Goal: Task Accomplishment & Management: Manage account settings

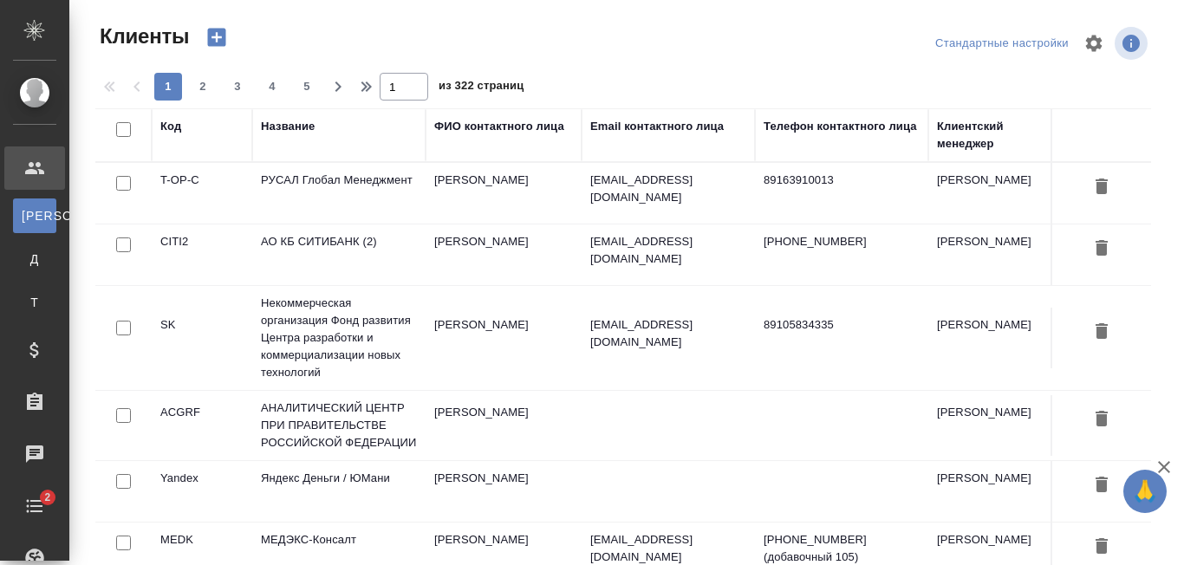
select select "RU"
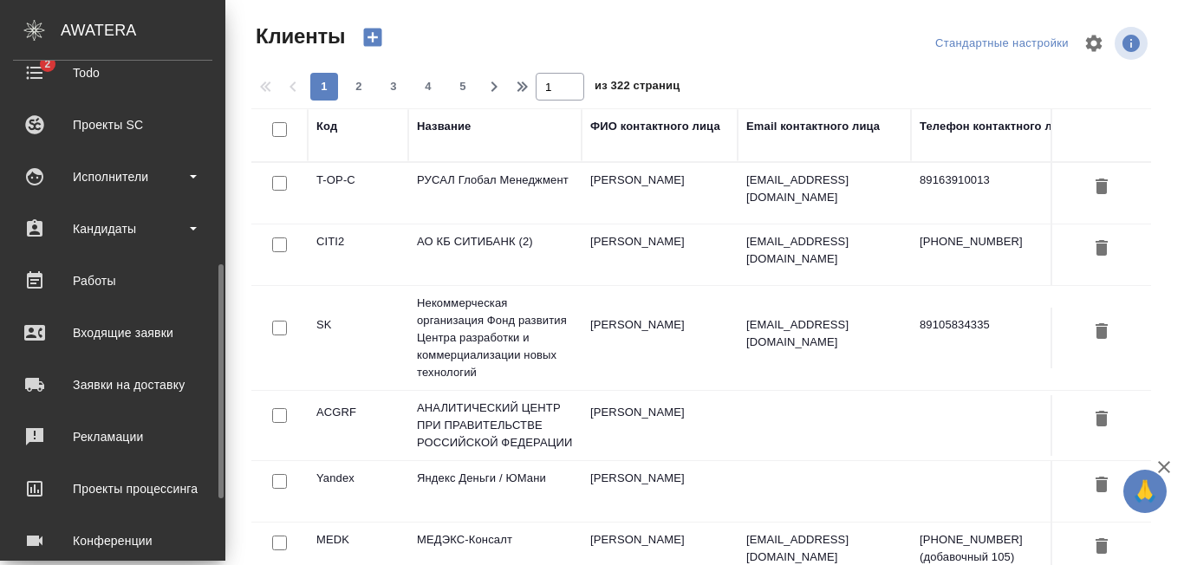
scroll to position [565, 0]
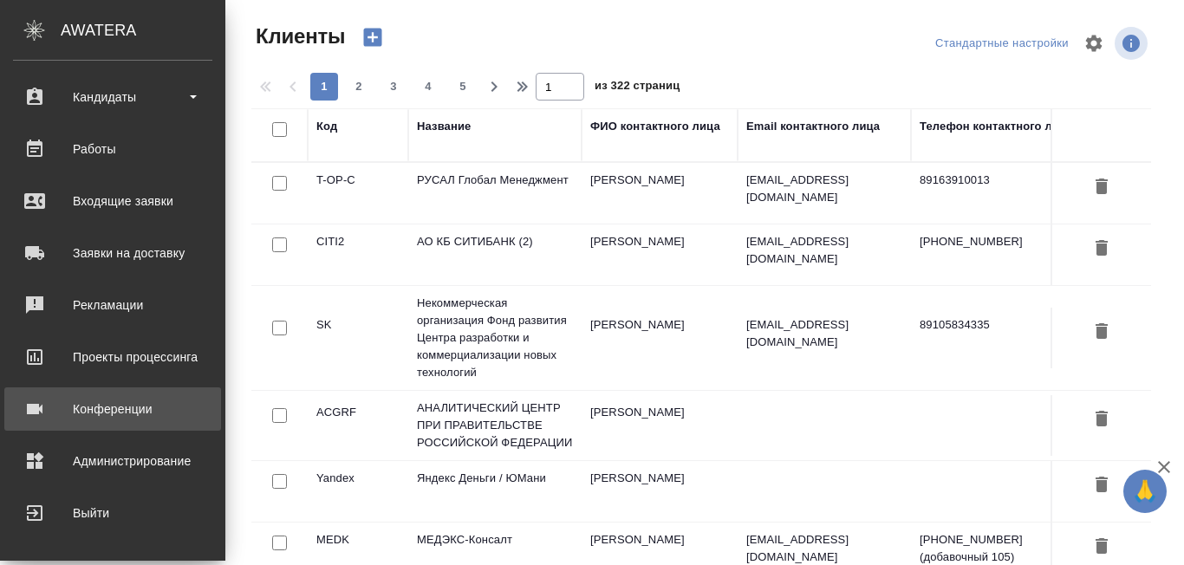
click at [170, 419] on div "Конференции" at bounding box center [112, 409] width 199 height 26
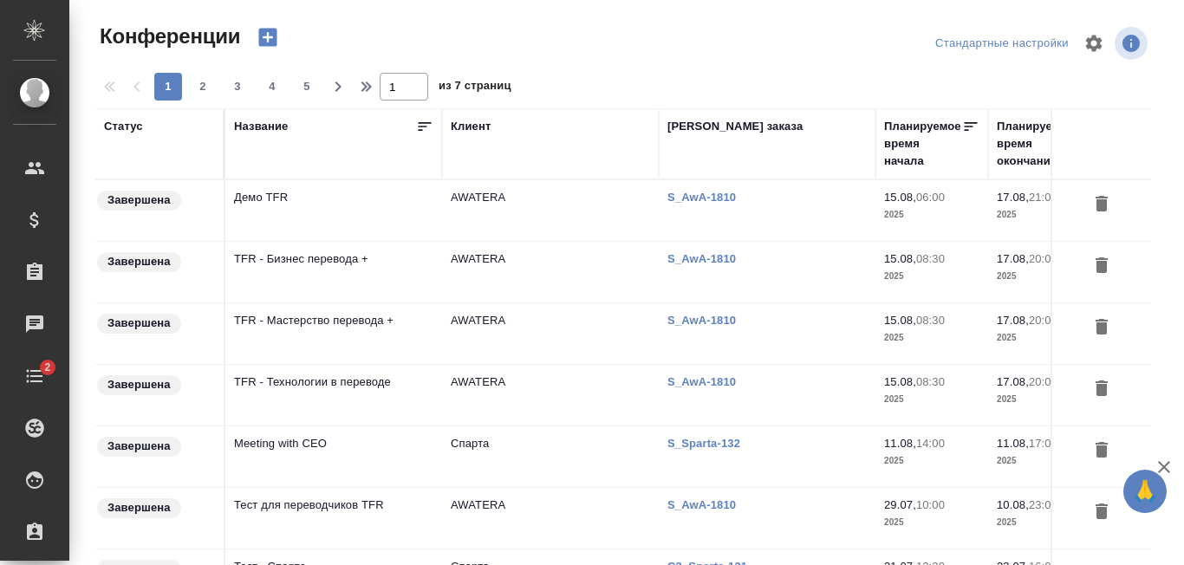
type input "[PERSON_NAME]"
click at [359, 241] on td "TFR - Бизнес перевода +" at bounding box center [333, 210] width 217 height 61
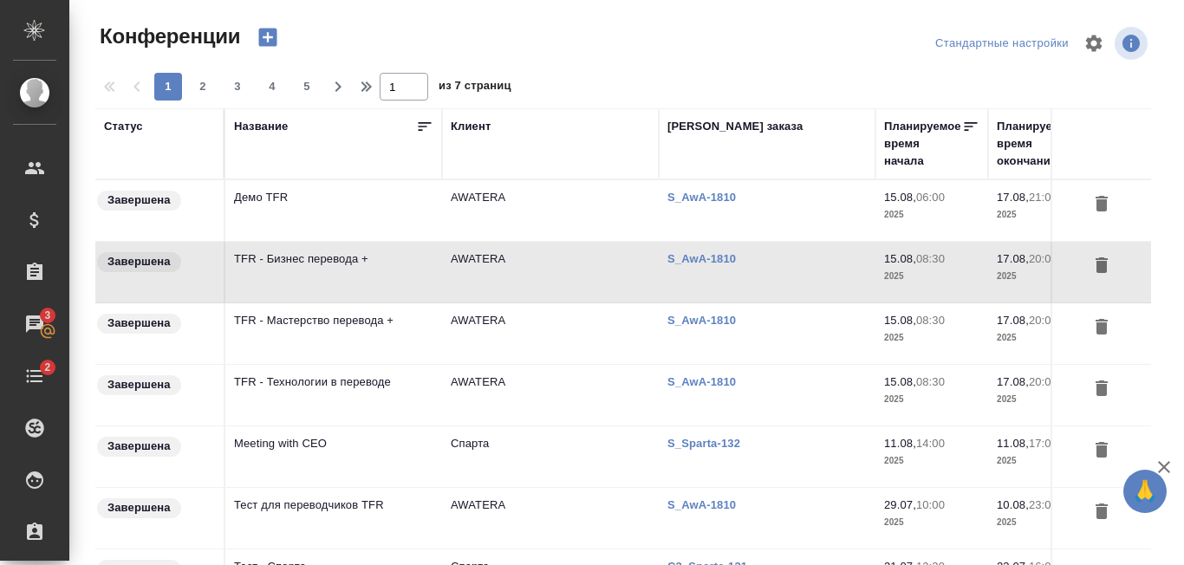
click at [367, 241] on td "TFR - Бизнес перевода +" at bounding box center [333, 210] width 217 height 61
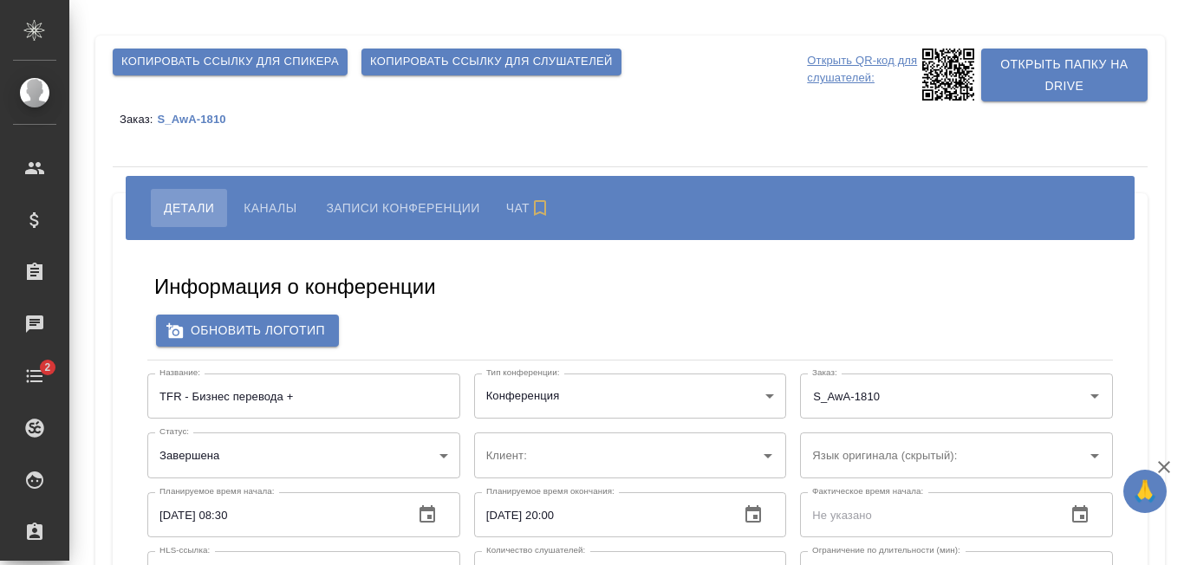
type input "AWATERA"
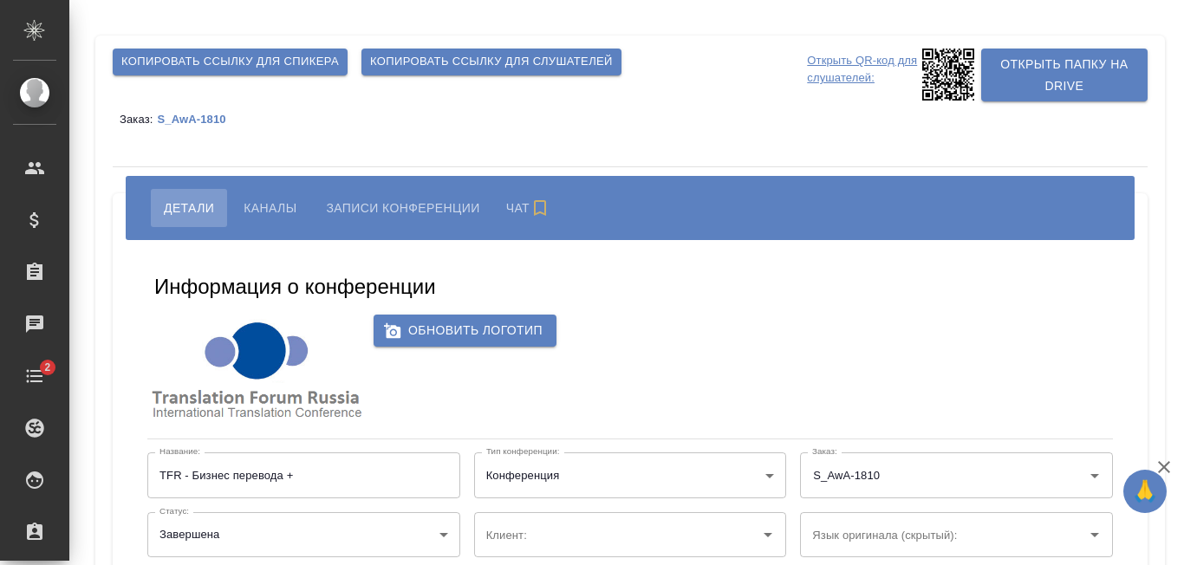
type input "Русский"
type input "anton.nikiforov@awatera.com"
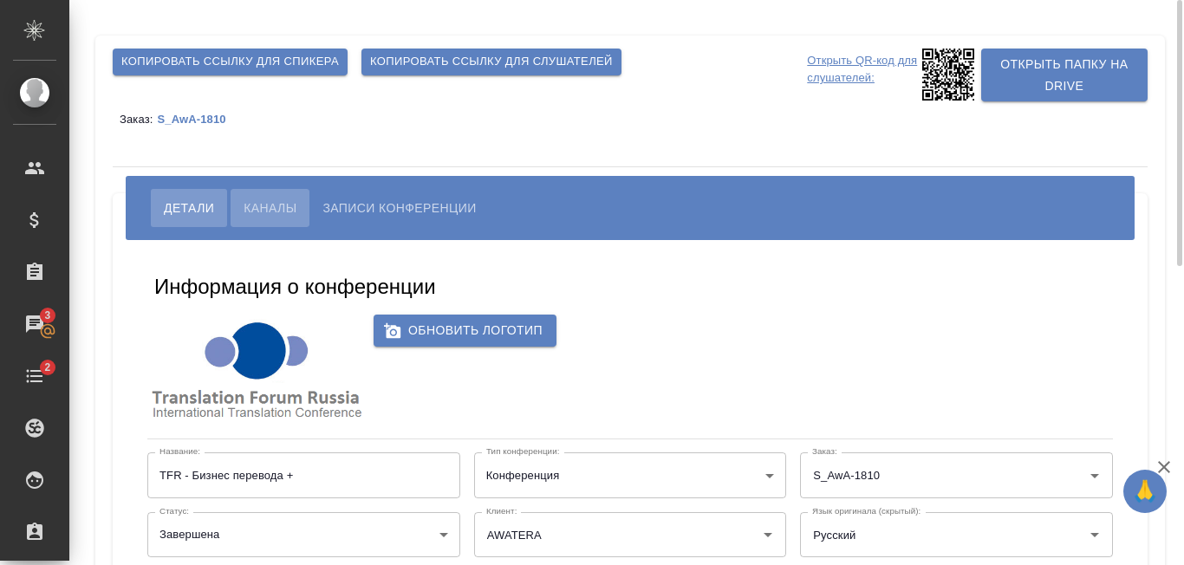
click at [281, 213] on span "Каналы" at bounding box center [270, 208] width 53 height 21
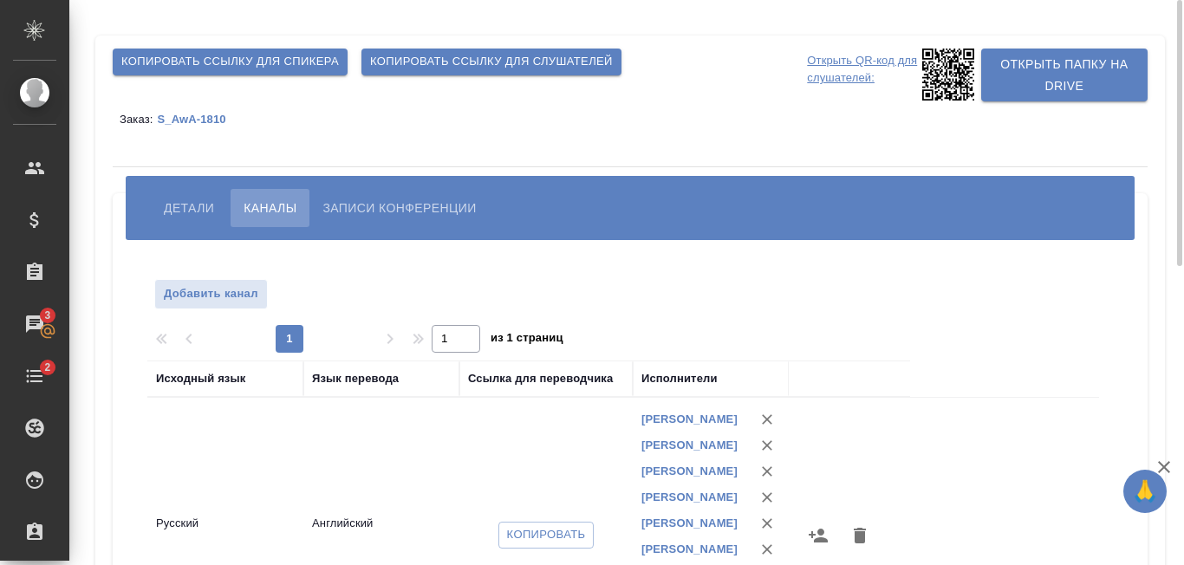
click at [205, 218] on span "Детали" at bounding box center [189, 208] width 50 height 21
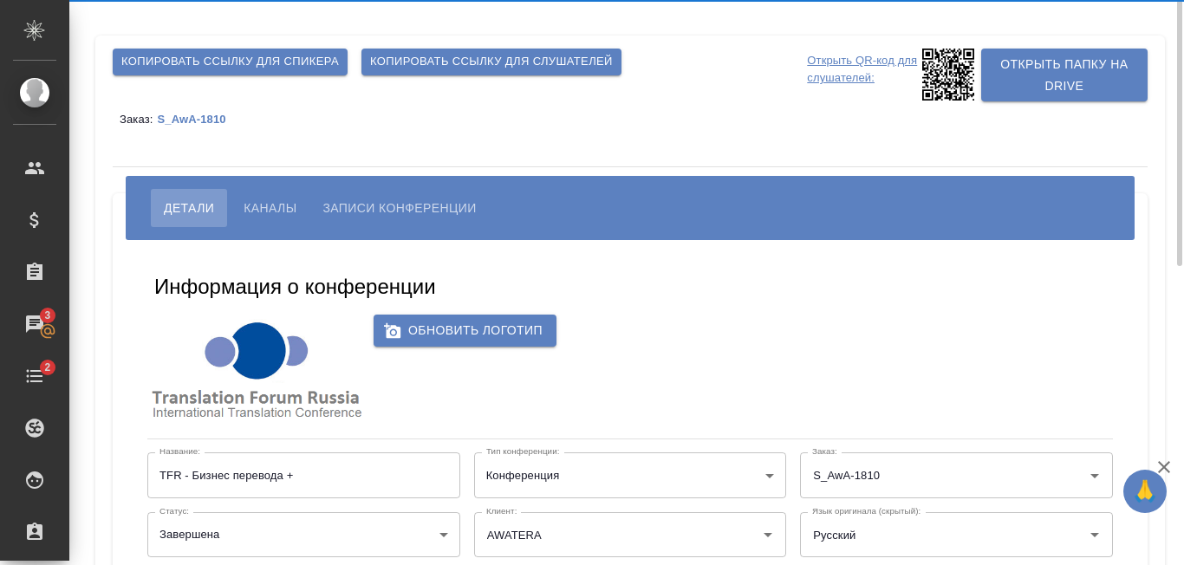
type input "anton.nikiforov@awatera.com"
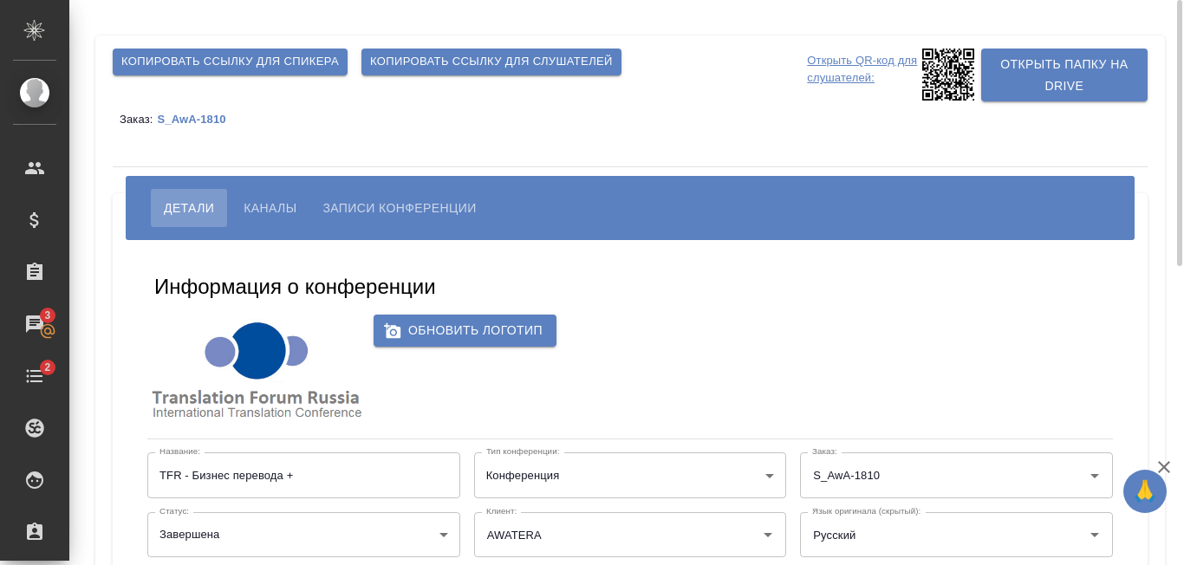
click at [209, 122] on p "S_AwA-1810" at bounding box center [197, 119] width 81 height 13
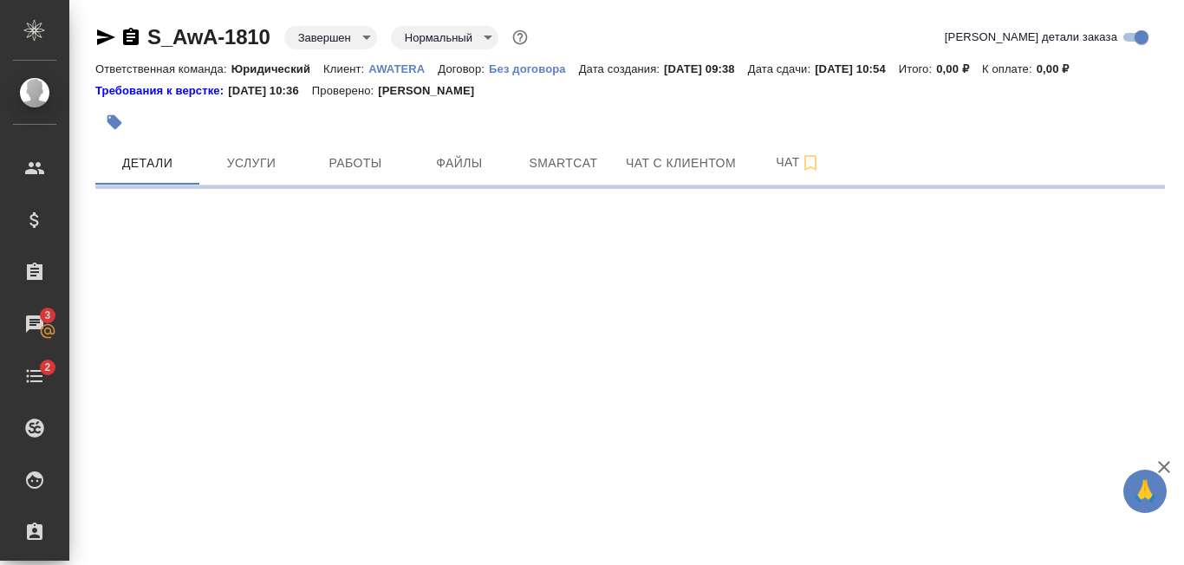
select select "RU"
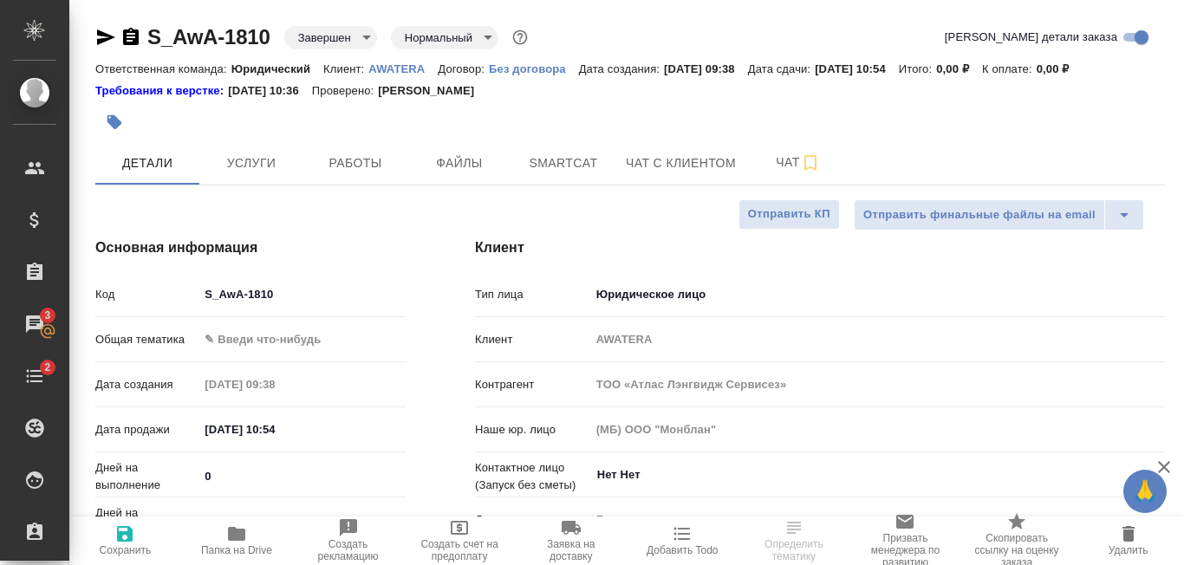
type textarea "x"
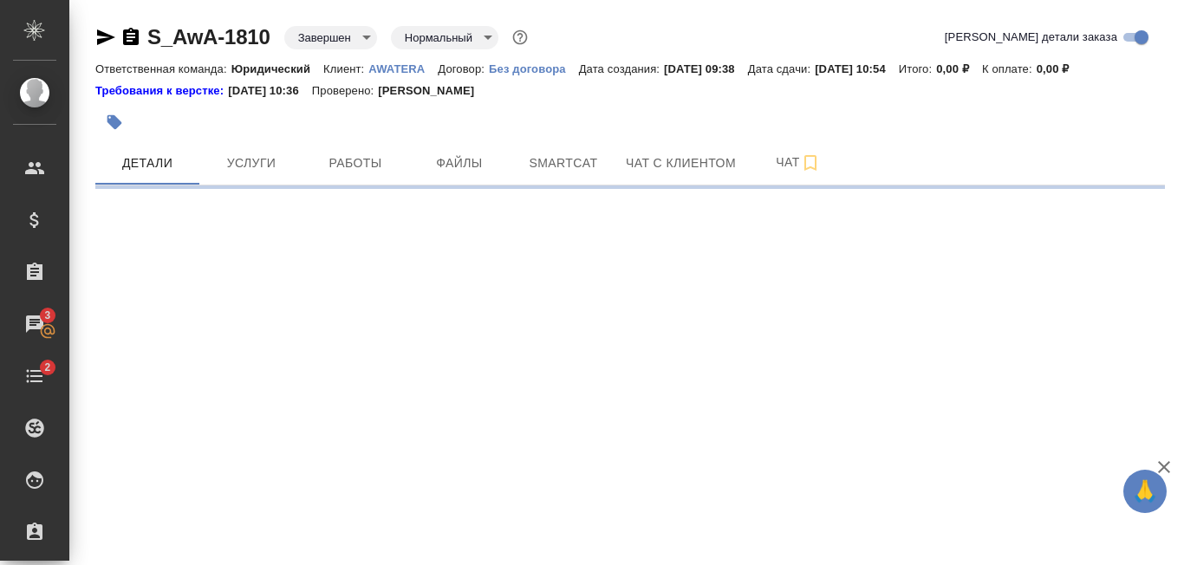
select select "RU"
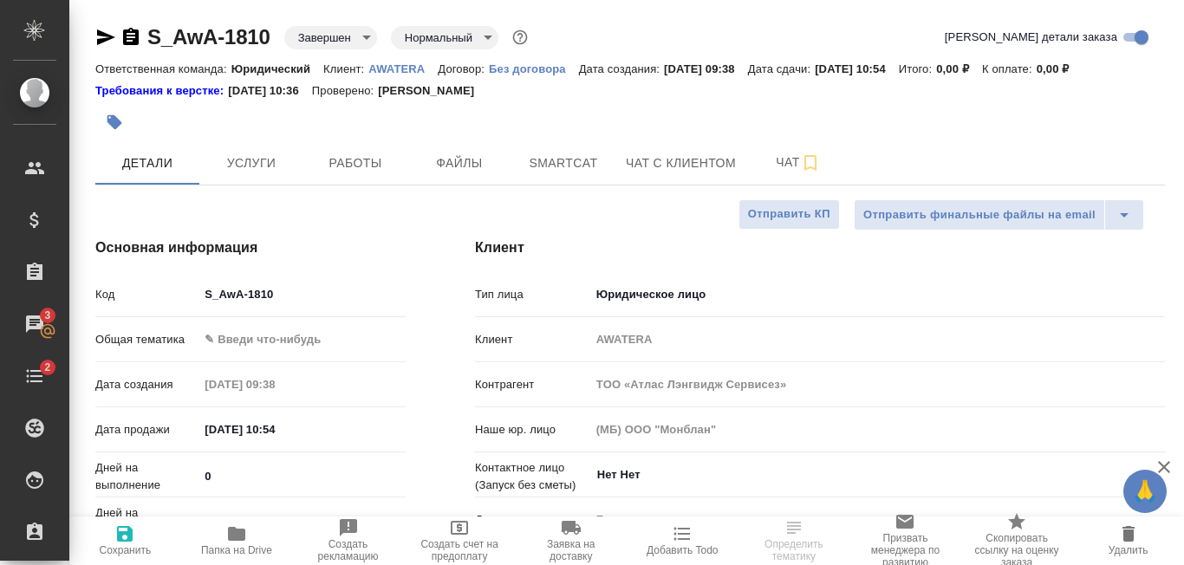
type textarea "x"
click at [242, 530] on icon "button" at bounding box center [236, 534] width 17 height 14
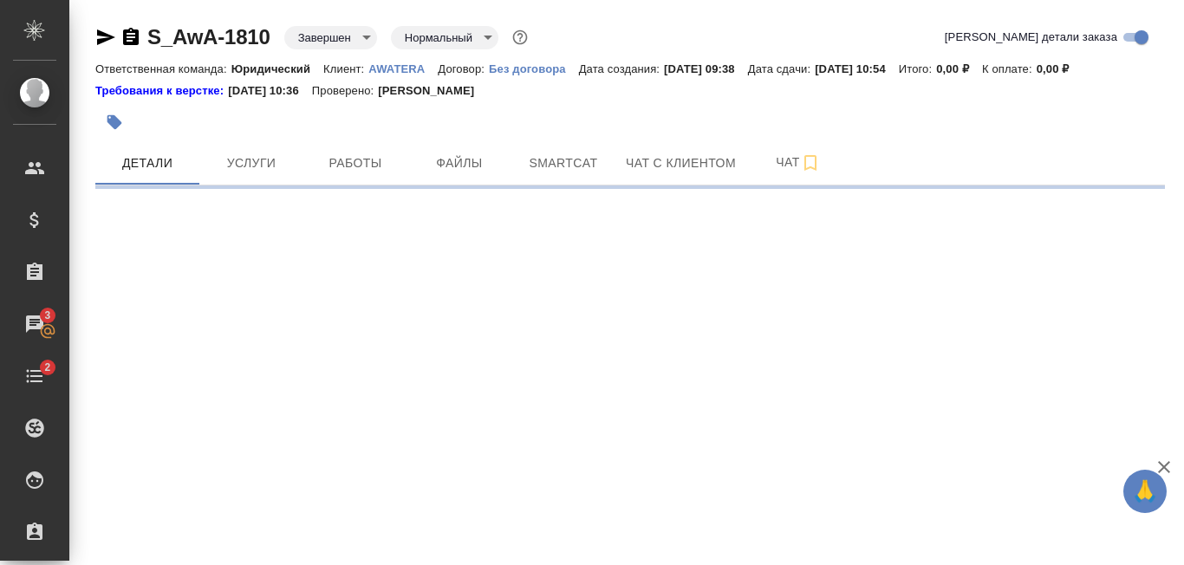
select select "RU"
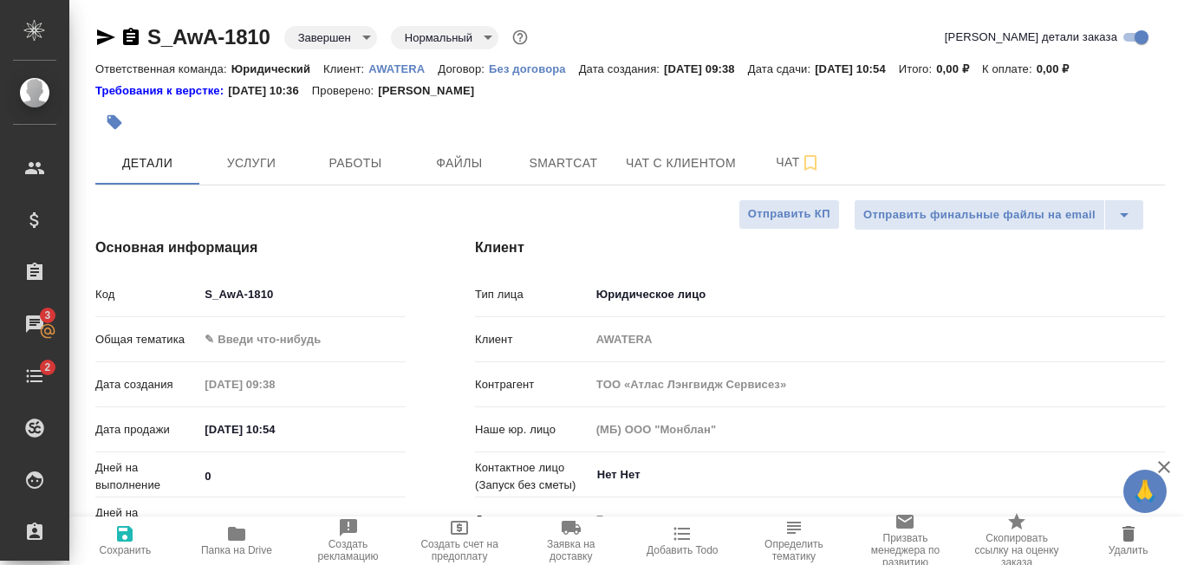
type textarea "x"
